Goal: Understand process/instructions: Learn how to perform a task or action

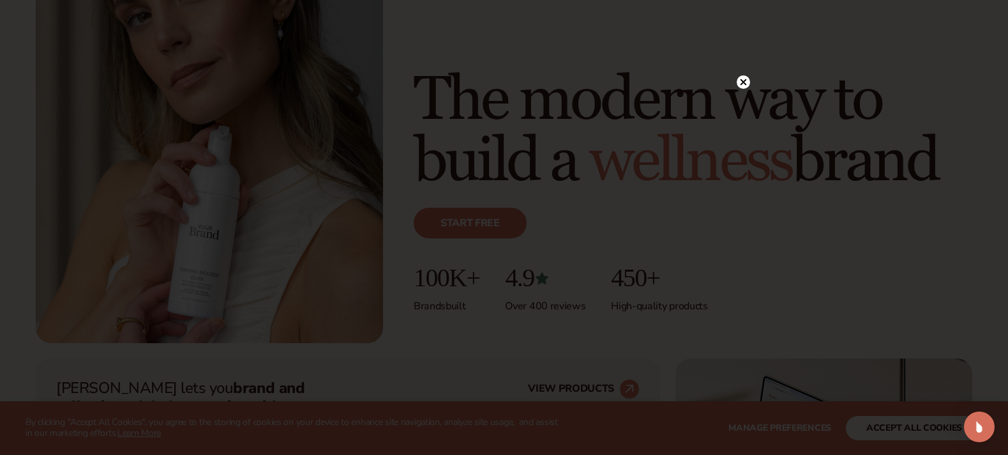
scroll to position [179, 0]
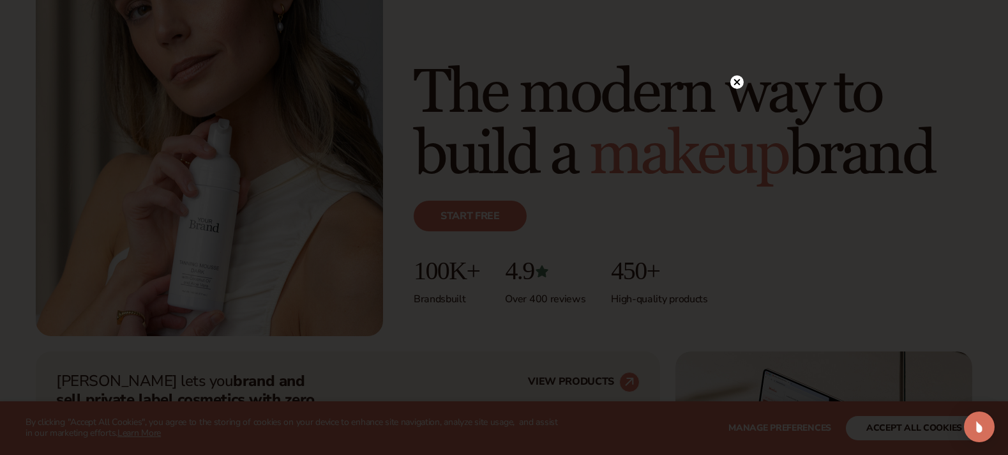
click at [733, 82] on circle at bounding box center [737, 81] width 13 height 13
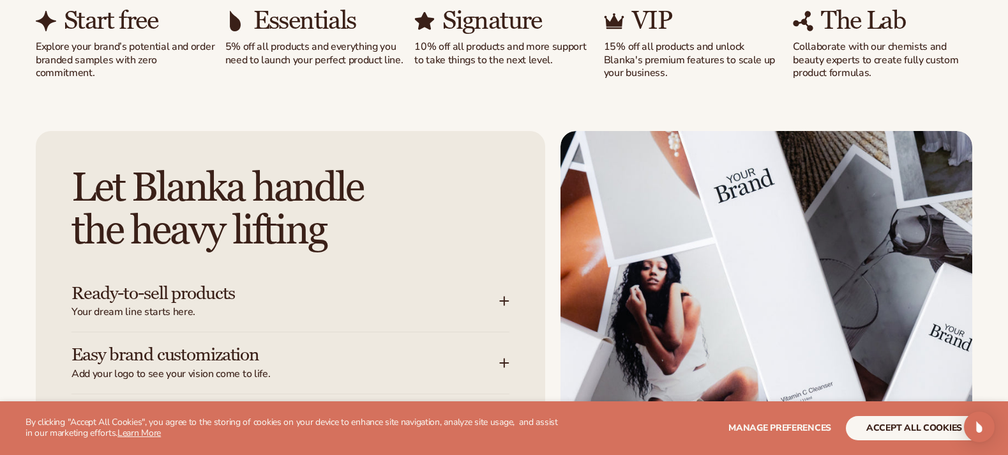
scroll to position [1413, 0]
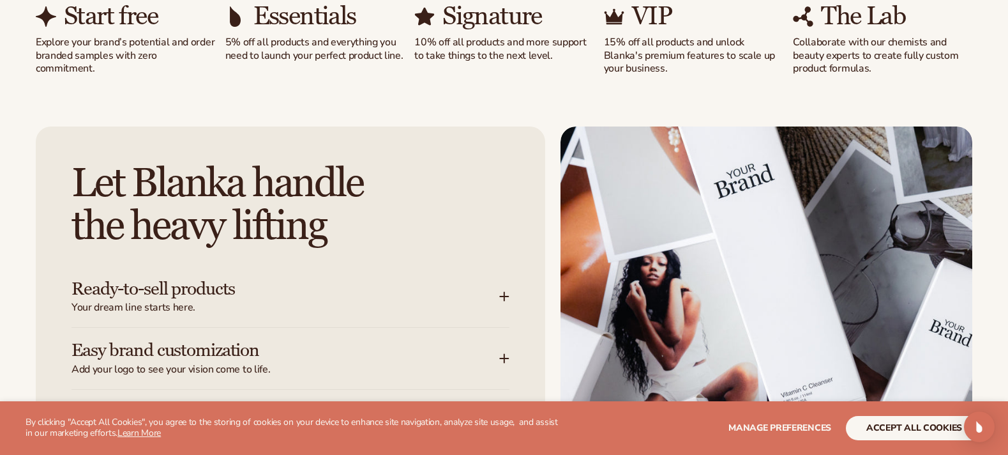
click at [505, 294] on icon at bounding box center [505, 297] width 0 height 8
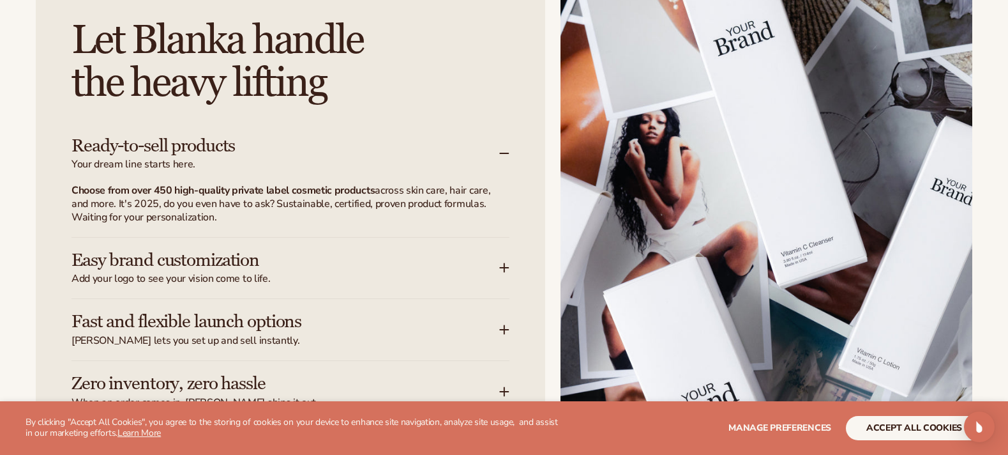
scroll to position [1557, 0]
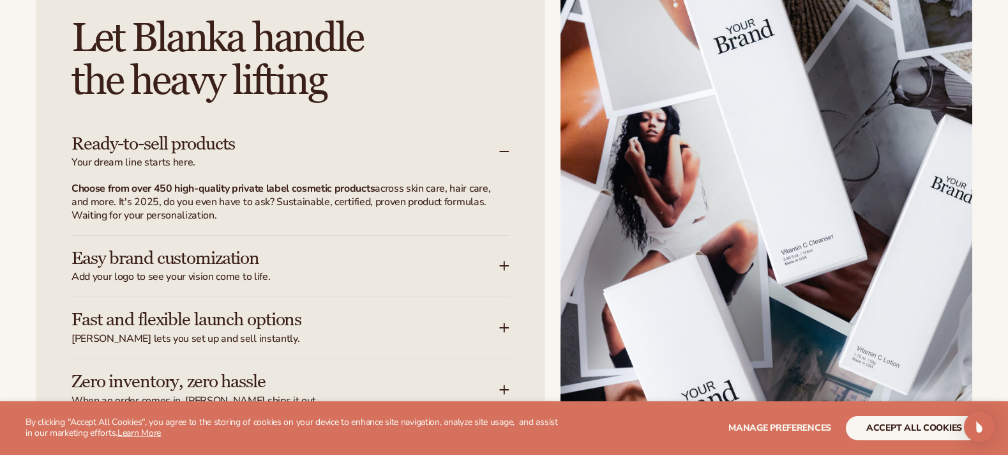
click at [503, 261] on icon at bounding box center [504, 266] width 10 height 10
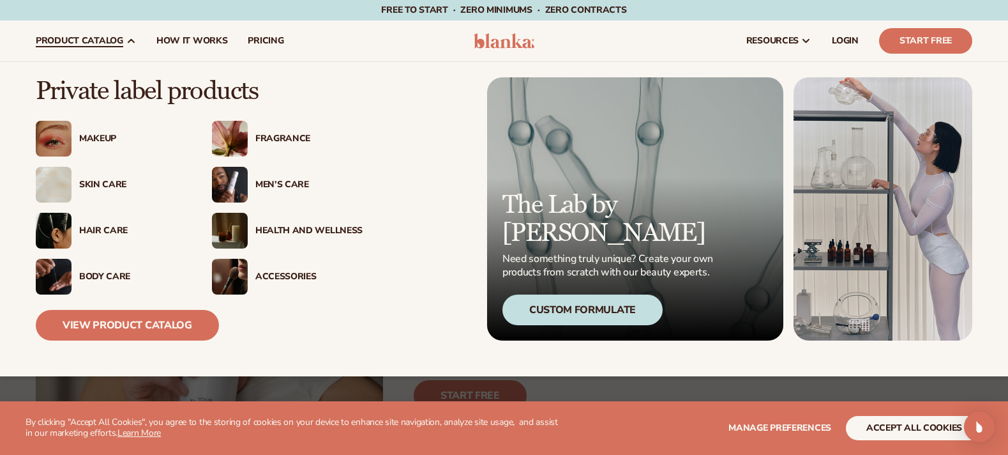
scroll to position [0, 0]
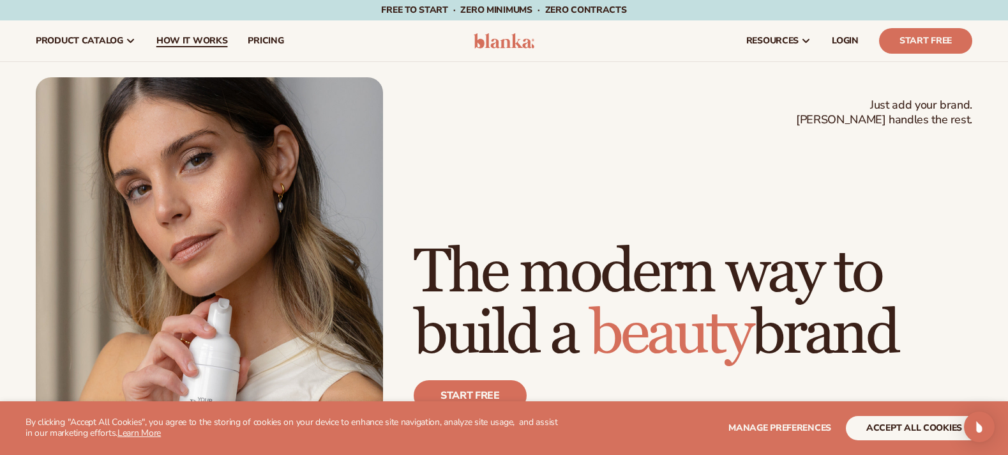
click at [223, 38] on span "How It Works" at bounding box center [192, 41] width 72 height 10
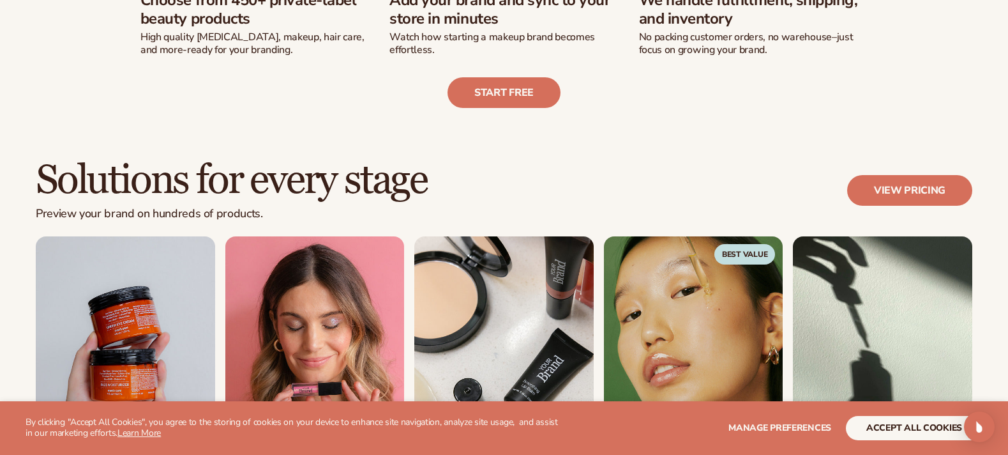
scroll to position [632, 0]
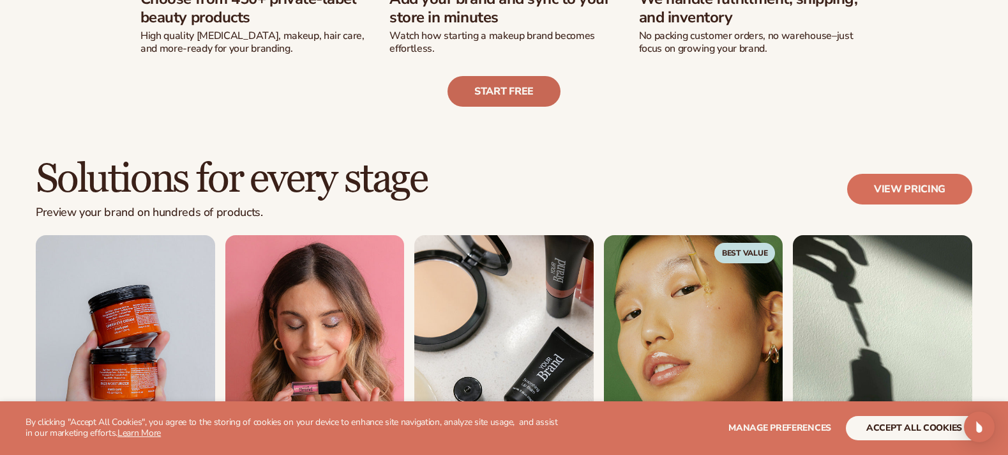
click at [515, 97] on link "Start free" at bounding box center [504, 91] width 113 height 31
